Goal: Transaction & Acquisition: Purchase product/service

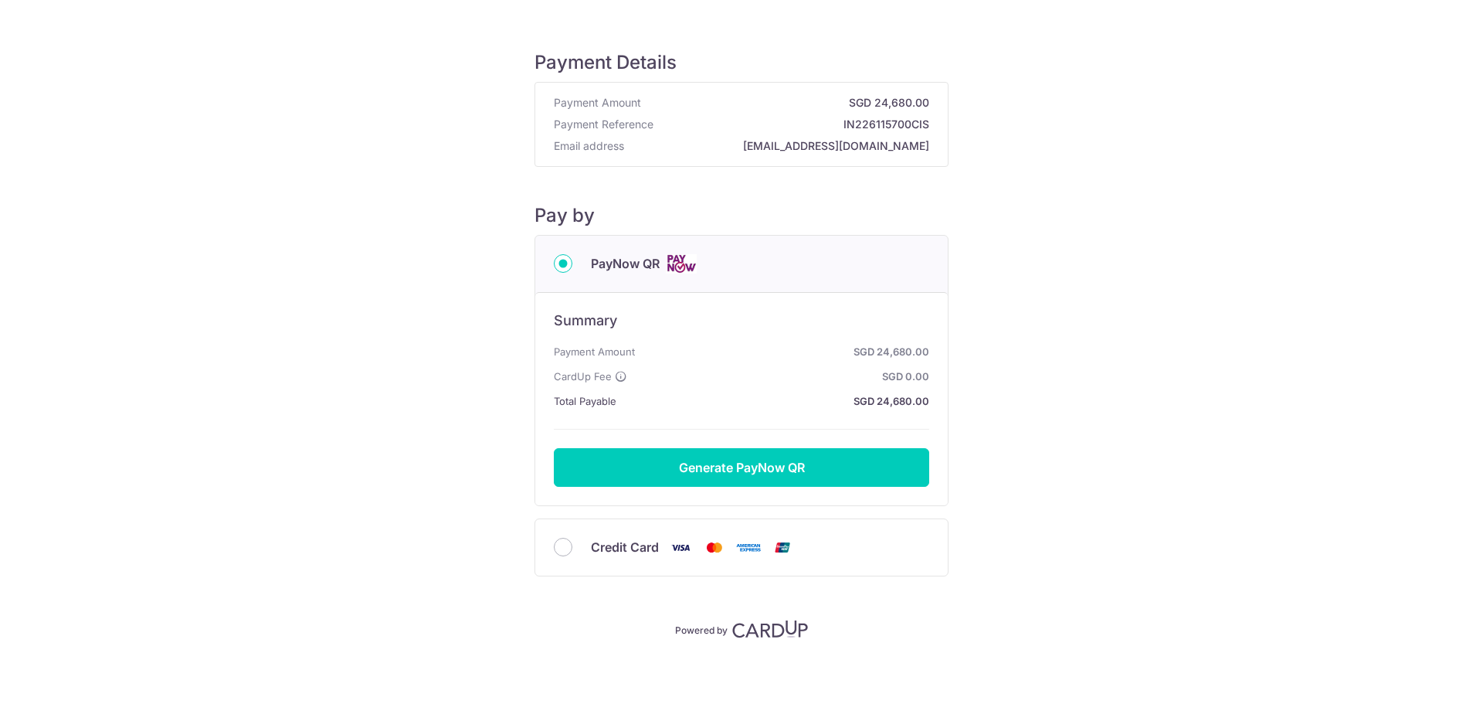
click at [548, 546] on div "Credit Card" at bounding box center [741, 547] width 413 height 56
click at [554, 546] on input "Credit Card" at bounding box center [563, 547] width 19 height 19
radio input "true"
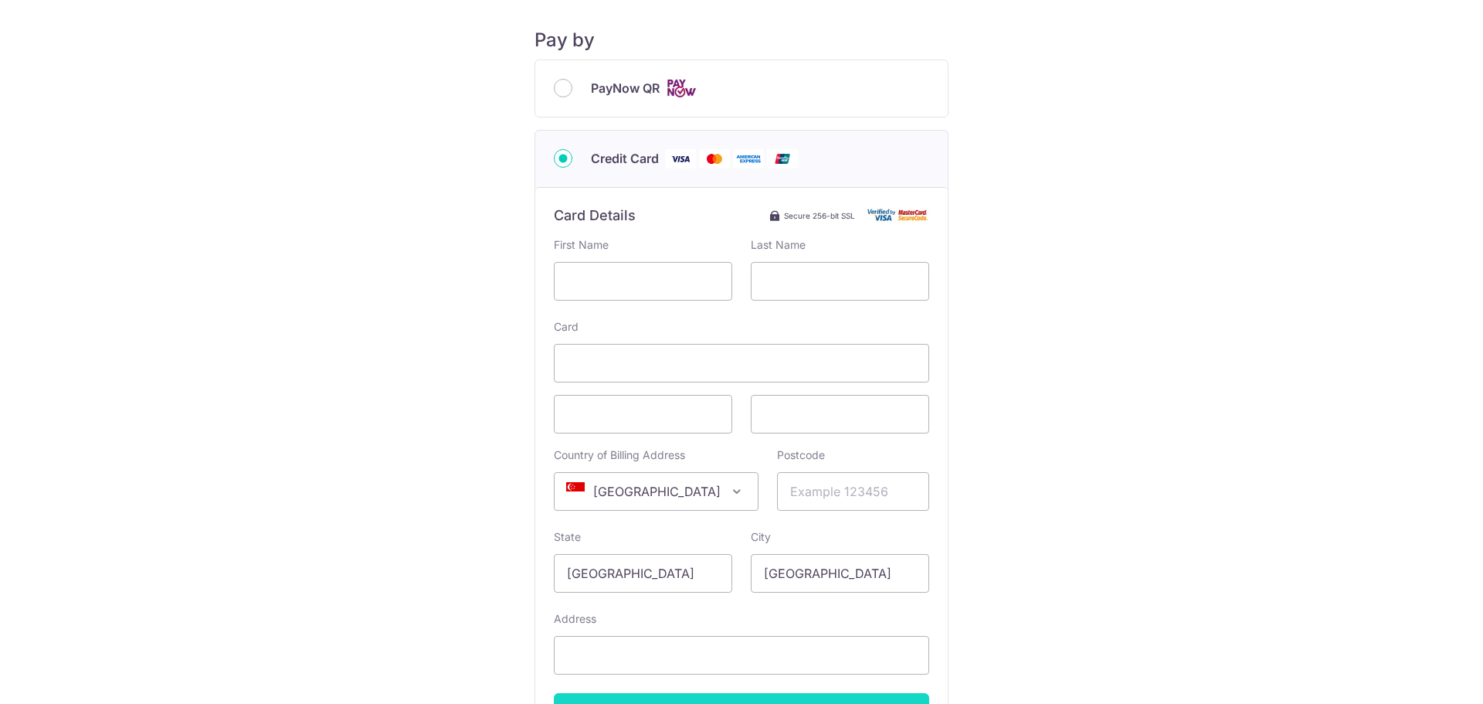
scroll to position [125, 0]
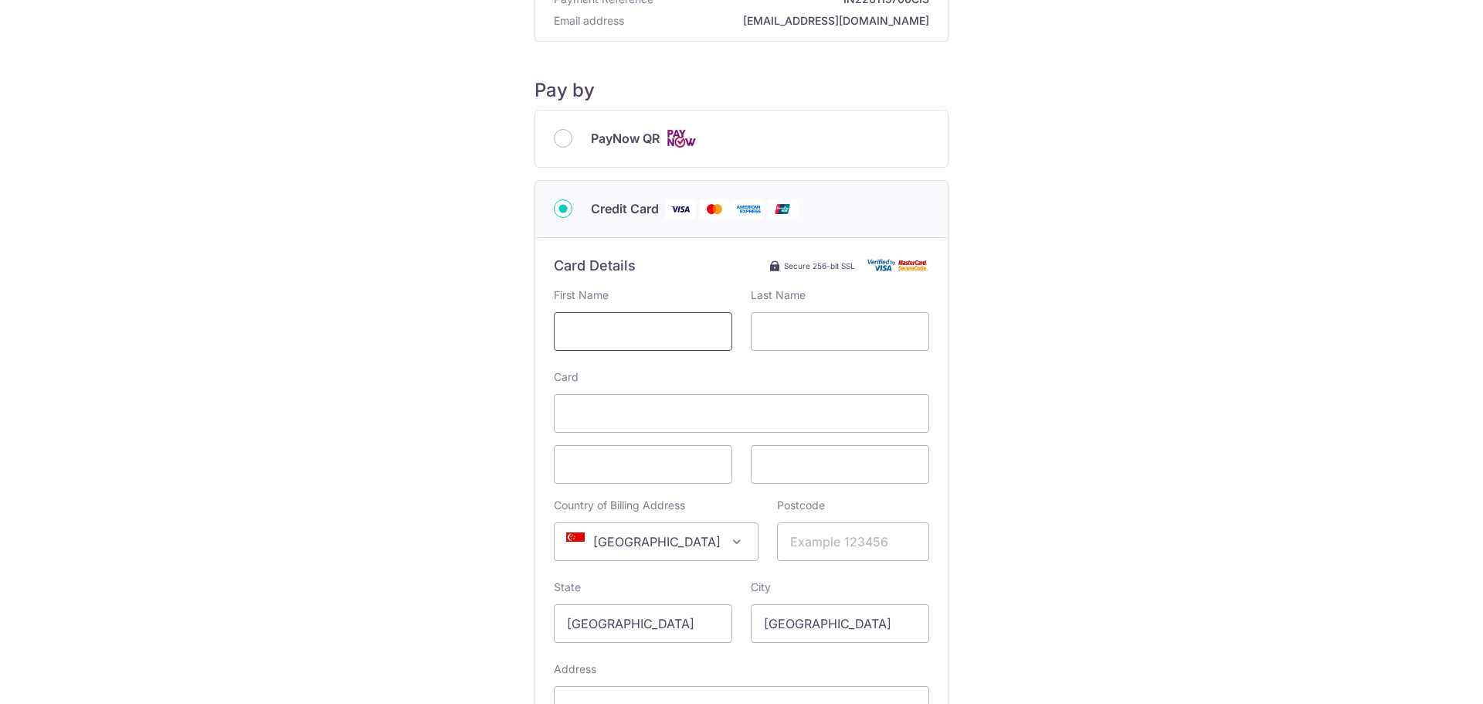
click at [691, 327] on input "text" at bounding box center [643, 331] width 178 height 39
click at [646, 329] on input "text" at bounding box center [643, 331] width 178 height 39
type input "h"
click at [646, 329] on input "text" at bounding box center [643, 331] width 178 height 39
type input "helena"
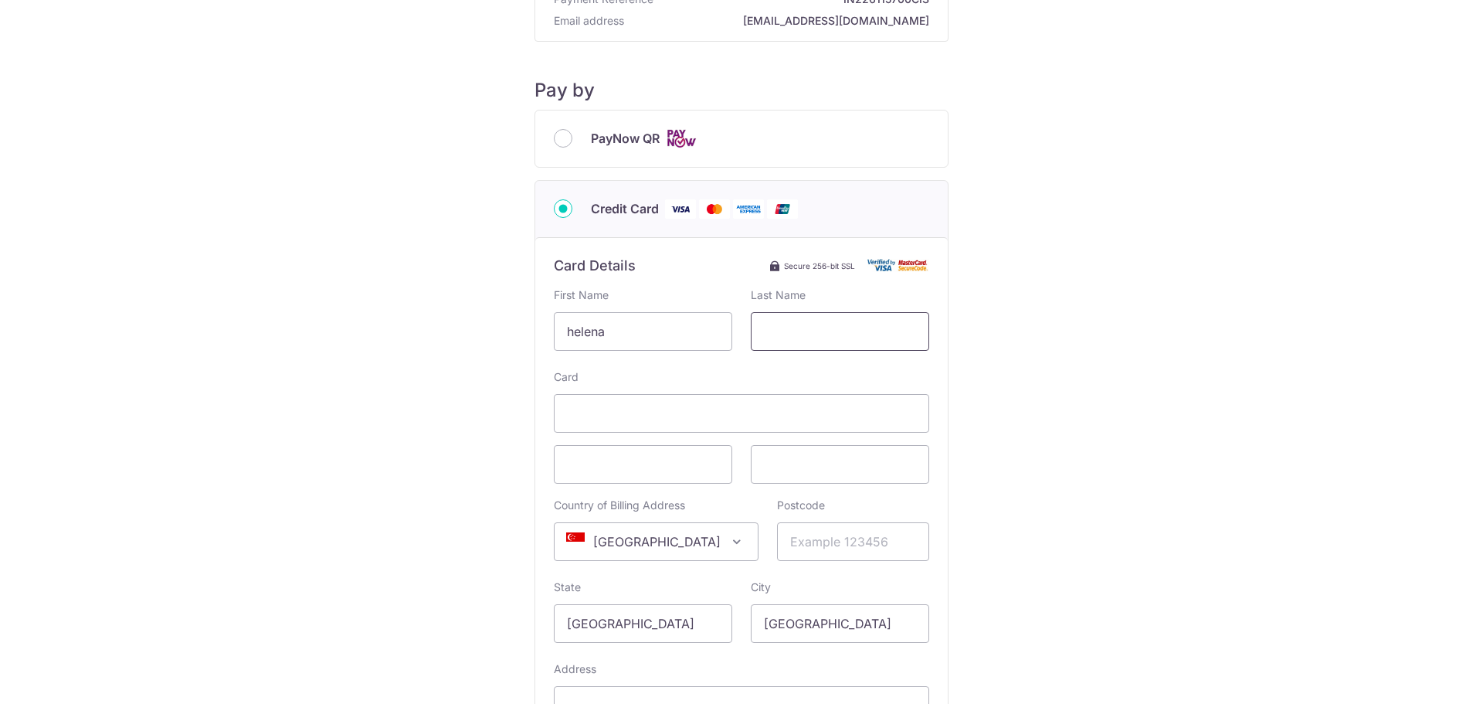
type input "choe"
click at [786, 537] on input "Postcode" at bounding box center [853, 541] width 152 height 39
type input "286641"
type input "32J Watten Rise"
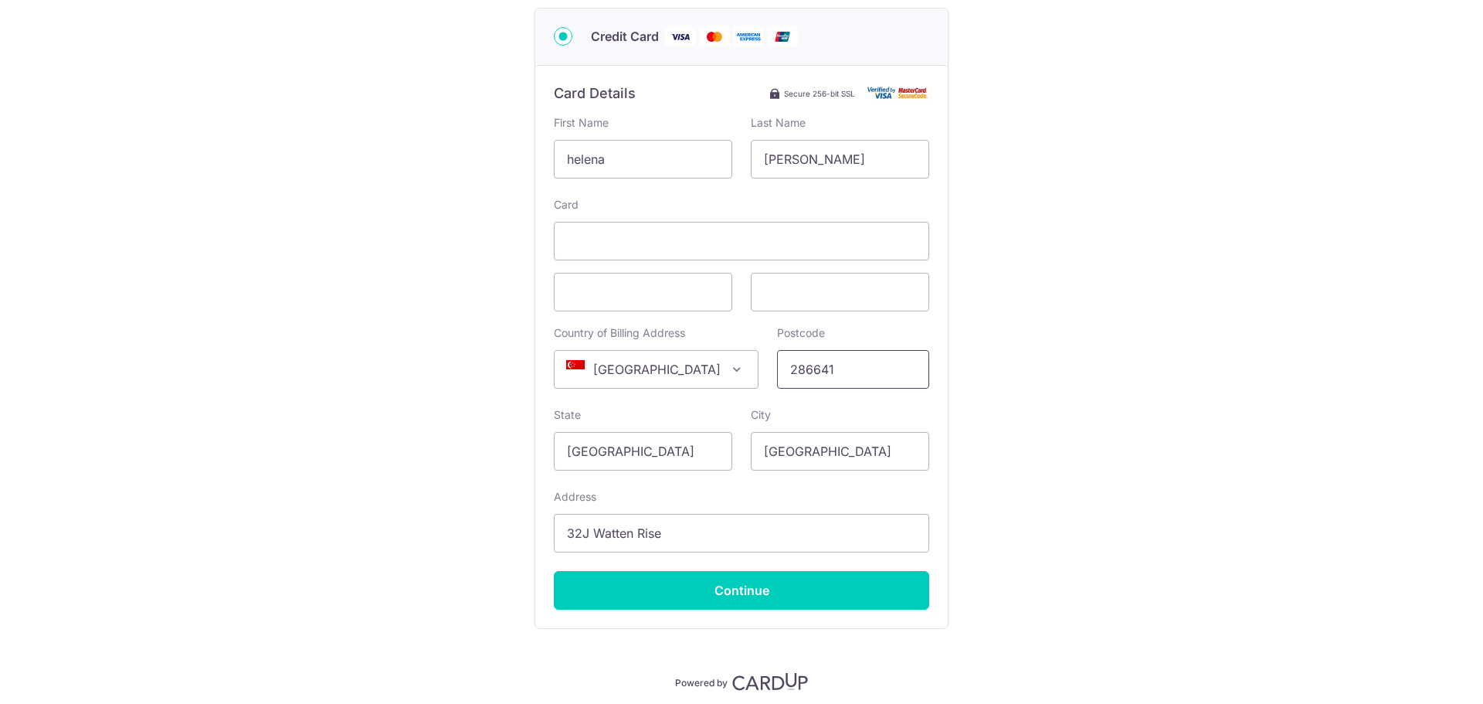
scroll to position [357, 0]
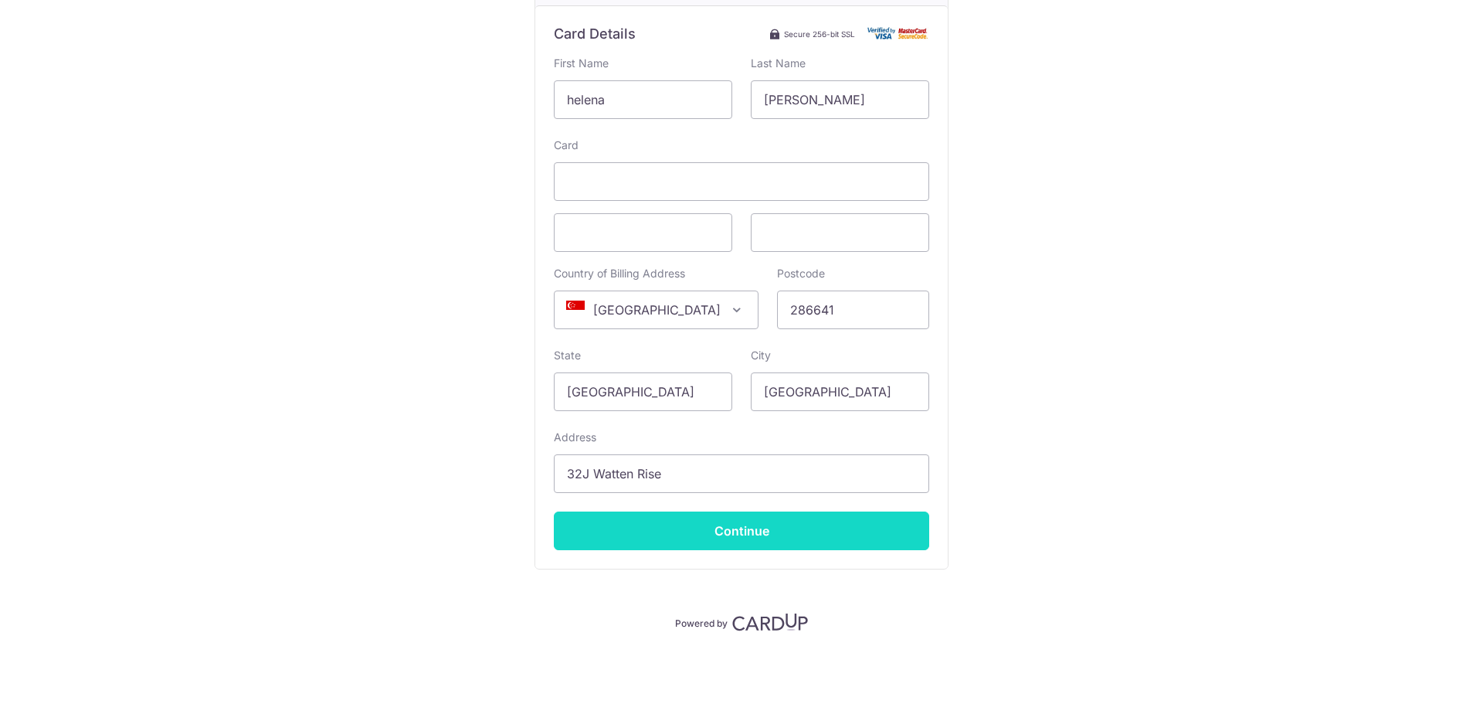
click at [773, 532] on input "Continue" at bounding box center [741, 530] width 375 height 39
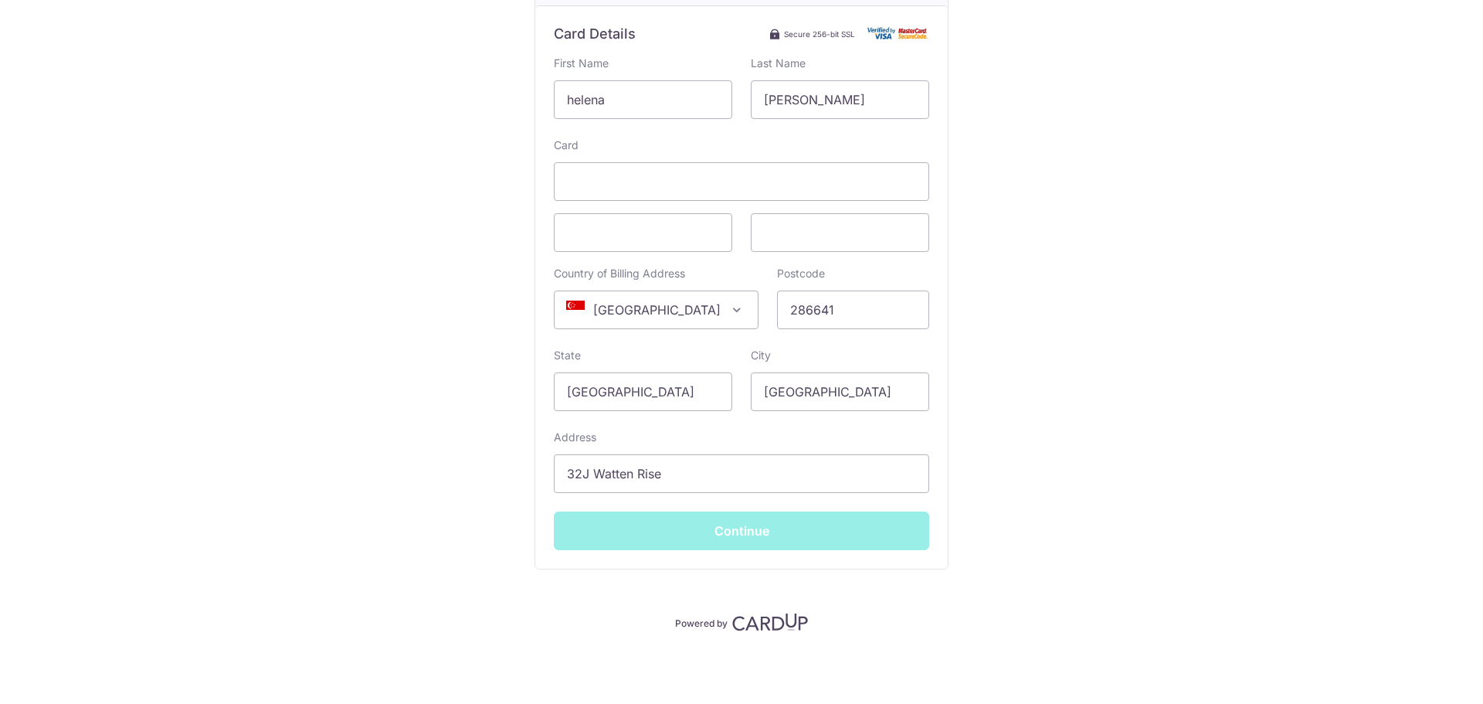
type input "**** 4104"
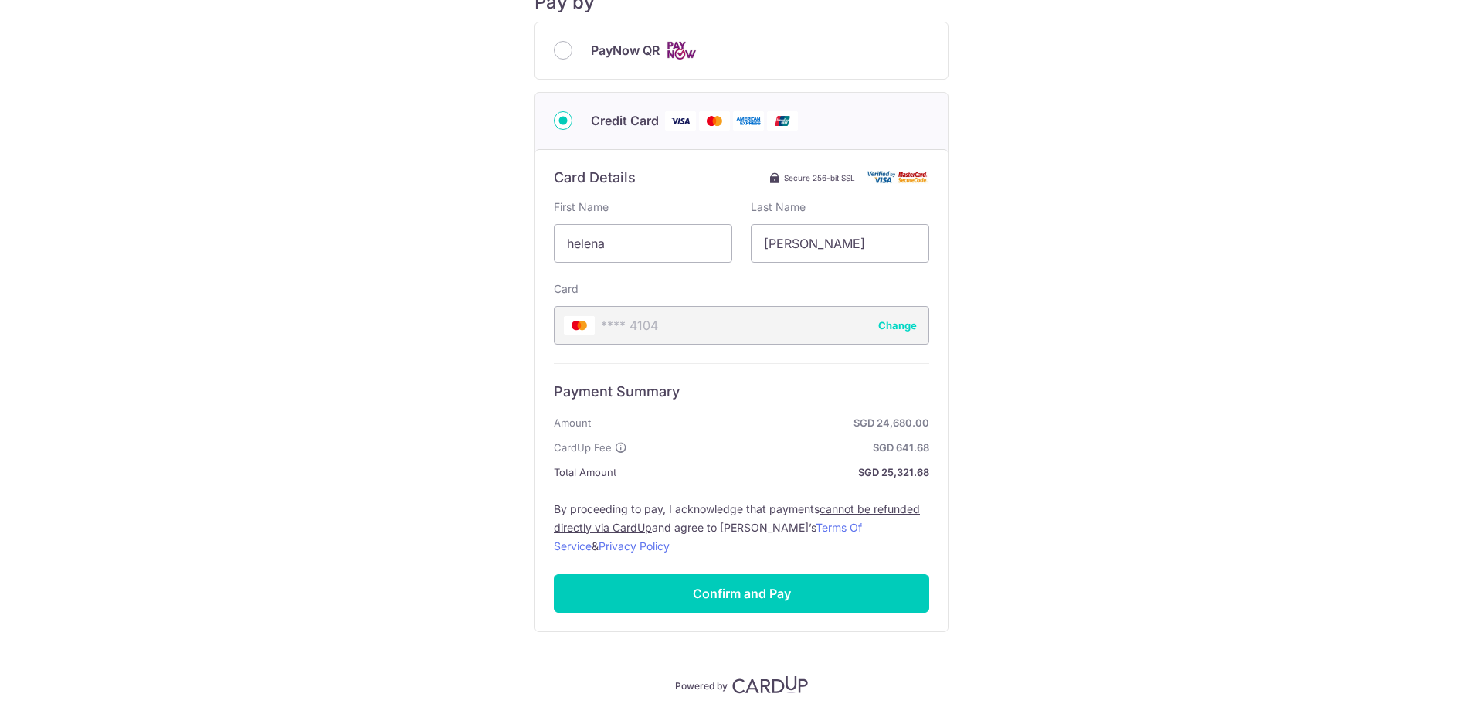
scroll to position [0, 0]
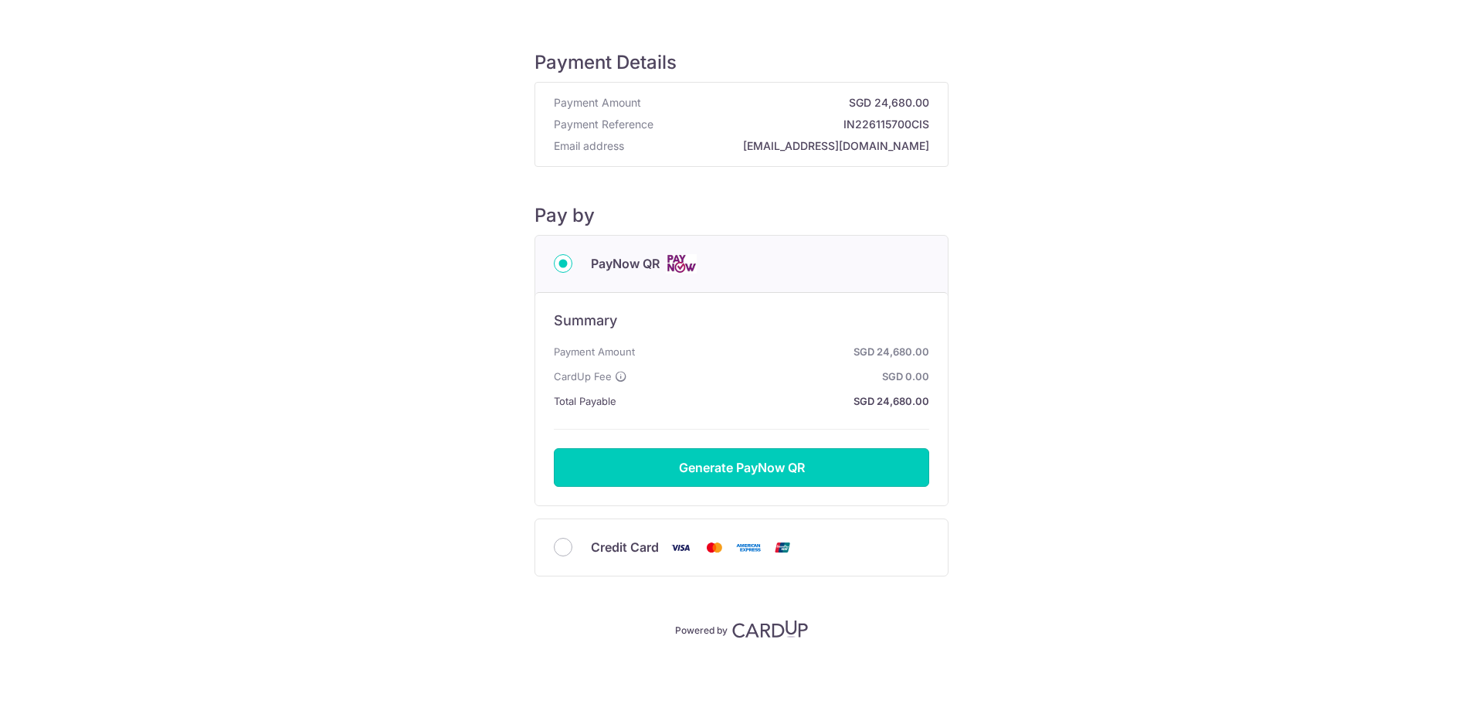
click at [771, 473] on button "Generate PayNow QR" at bounding box center [741, 467] width 375 height 39
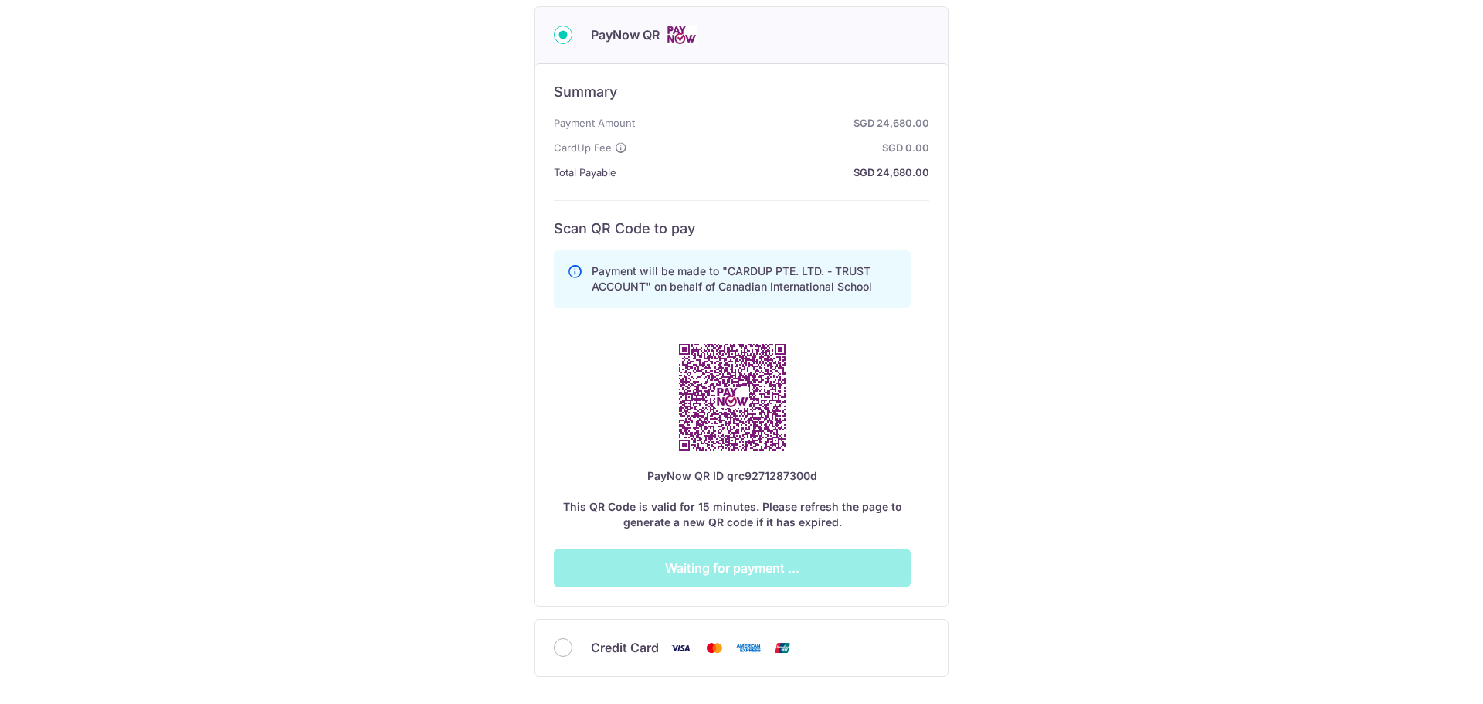
scroll to position [232, 0]
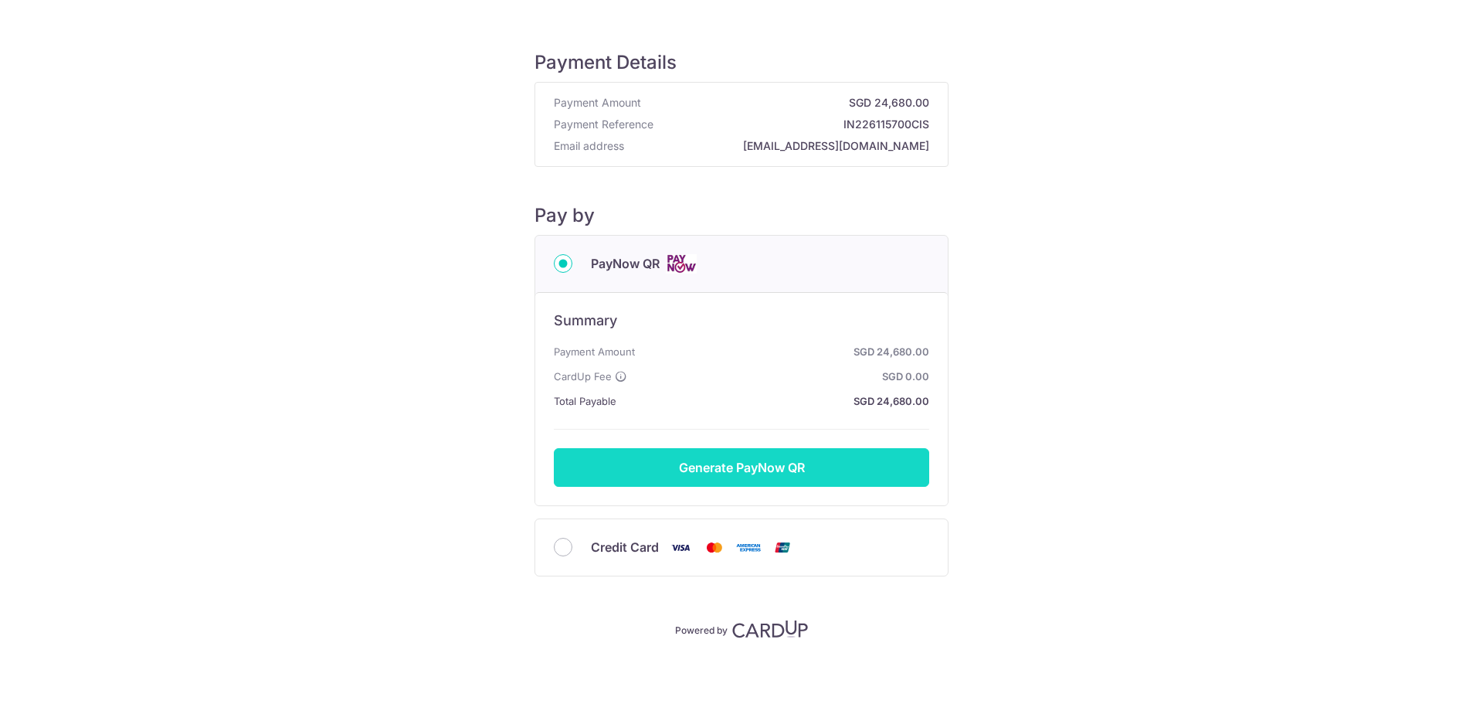
click at [675, 470] on button "Generate PayNow QR" at bounding box center [741, 467] width 375 height 39
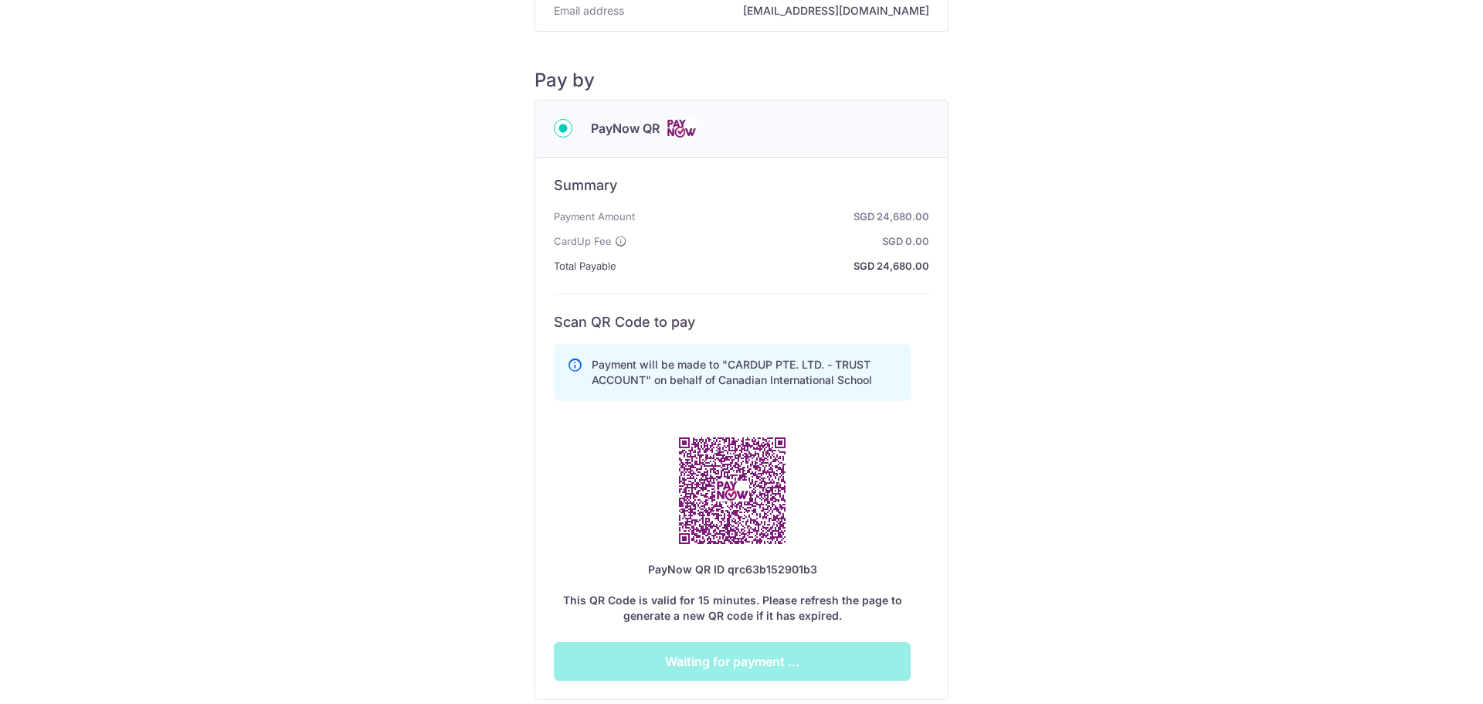
scroll to position [232, 0]
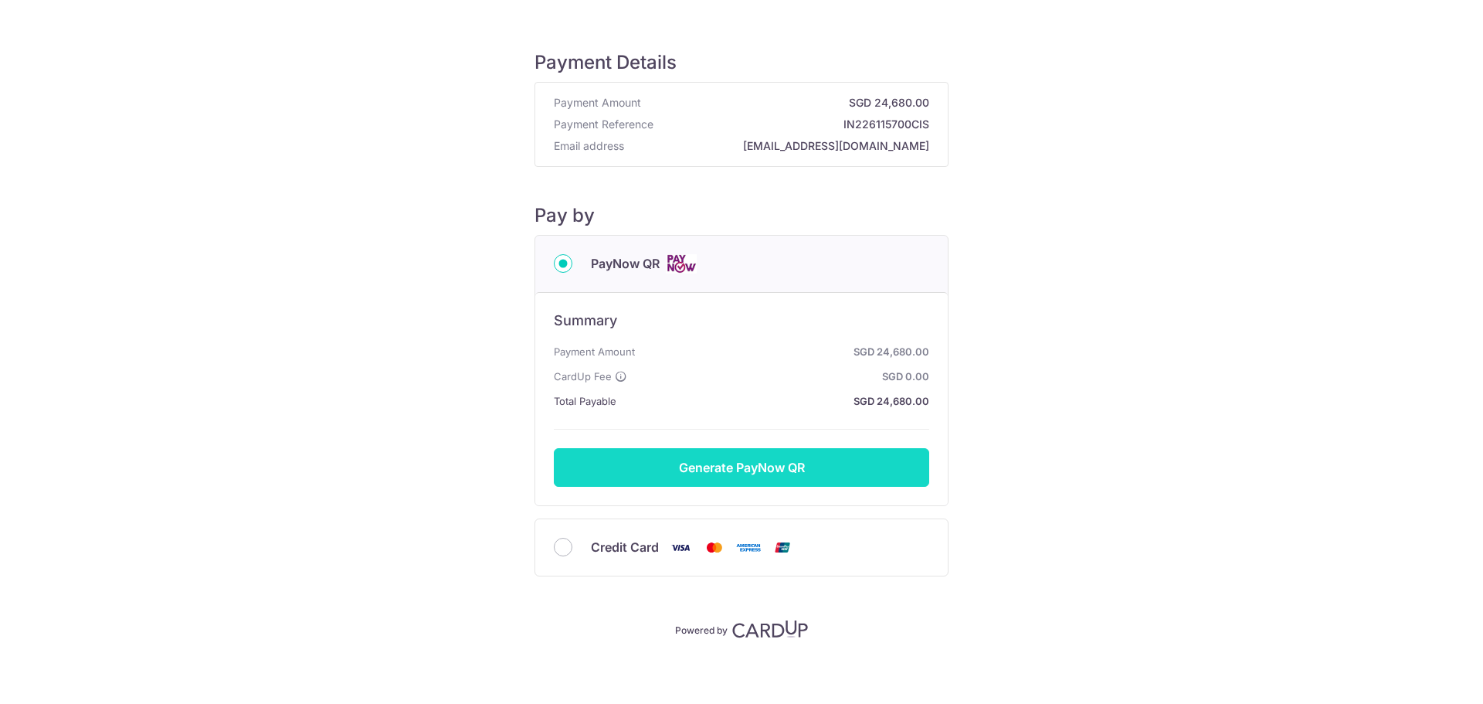
click at [684, 463] on button "Generate PayNow QR" at bounding box center [741, 467] width 375 height 39
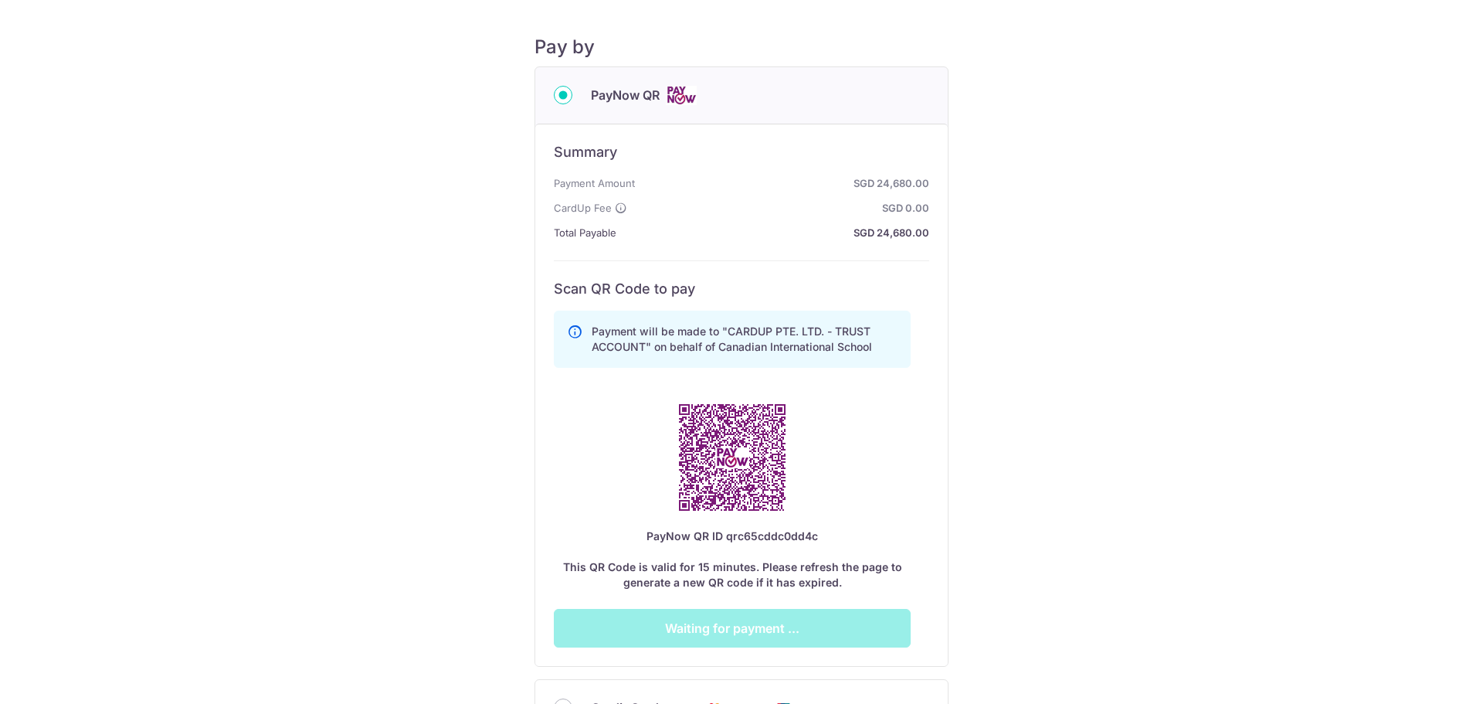
scroll to position [232, 0]
